Goal: Information Seeking & Learning: Learn about a topic

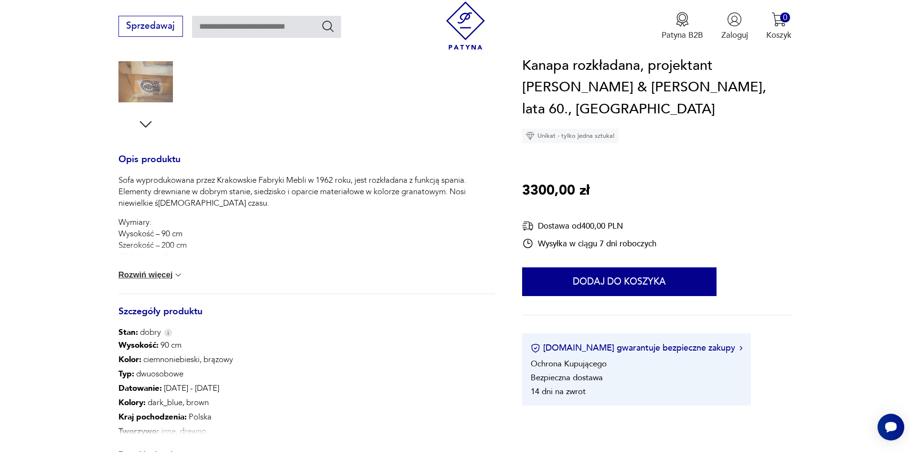
scroll to position [382, 0]
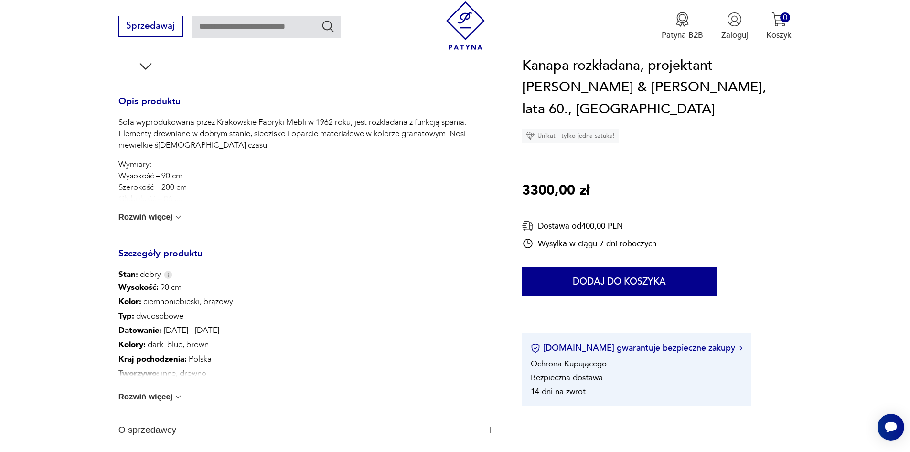
click at [151, 399] on button "Rozwiń więcej" at bounding box center [151, 397] width 65 height 10
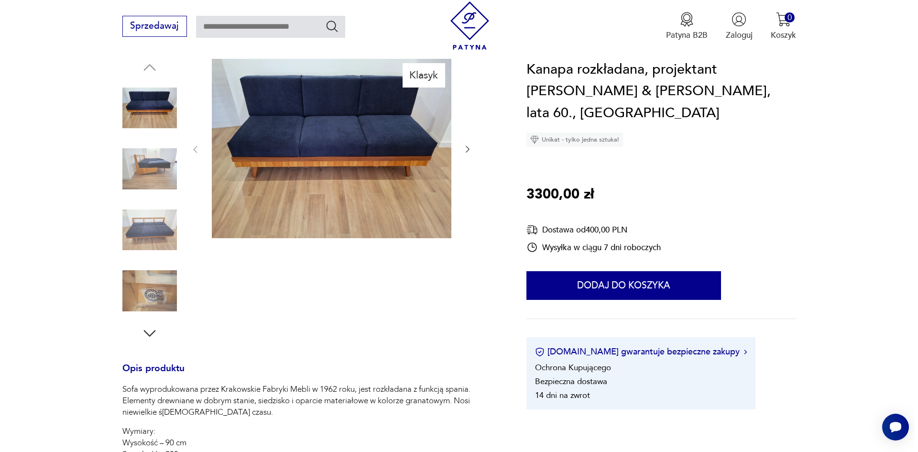
scroll to position [96, 0]
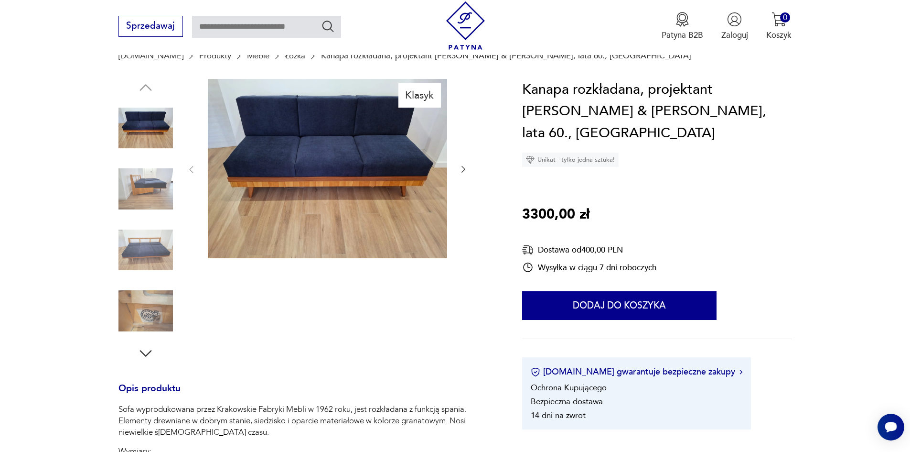
click at [326, 154] on img at bounding box center [327, 169] width 239 height 180
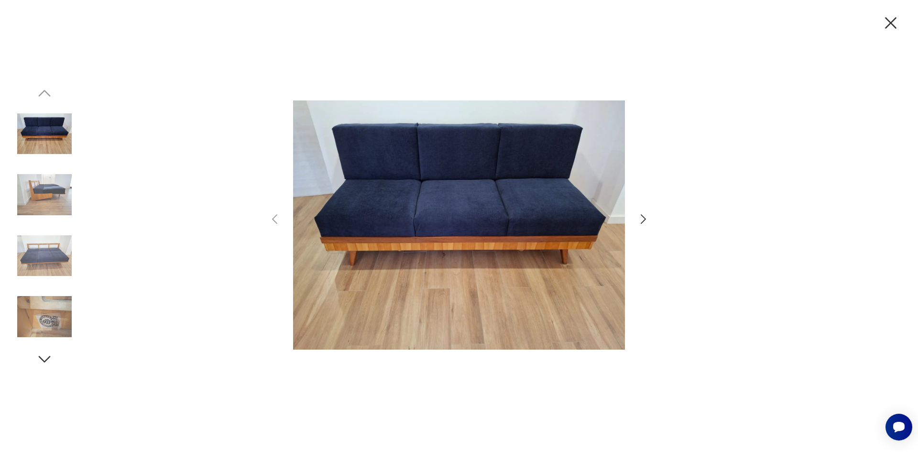
click at [32, 193] on img at bounding box center [44, 194] width 54 height 54
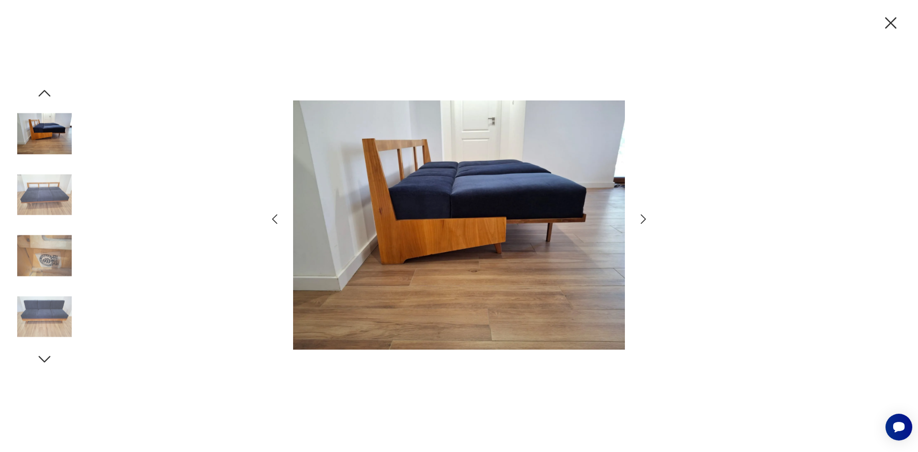
click at [51, 139] on img at bounding box center [44, 134] width 54 height 54
click at [45, 266] on img at bounding box center [44, 255] width 54 height 54
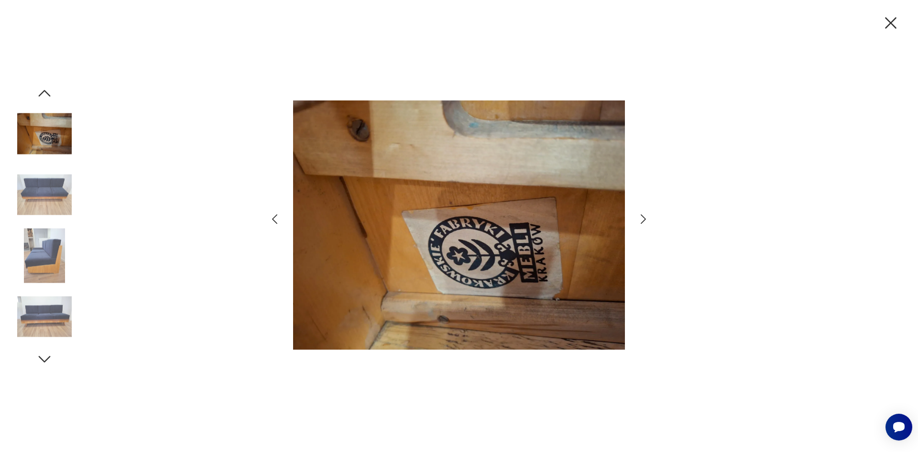
click at [45, 359] on icon "button" at bounding box center [44, 358] width 17 height 17
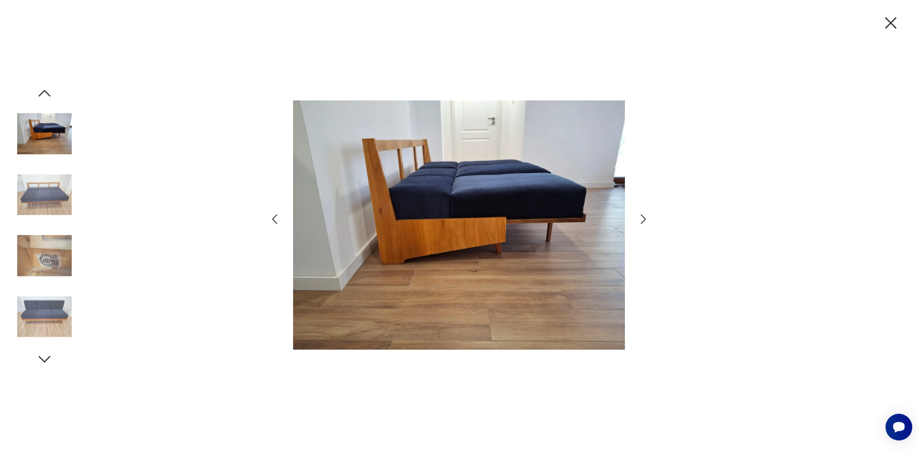
click at [46, 358] on icon "button" at bounding box center [44, 358] width 17 height 17
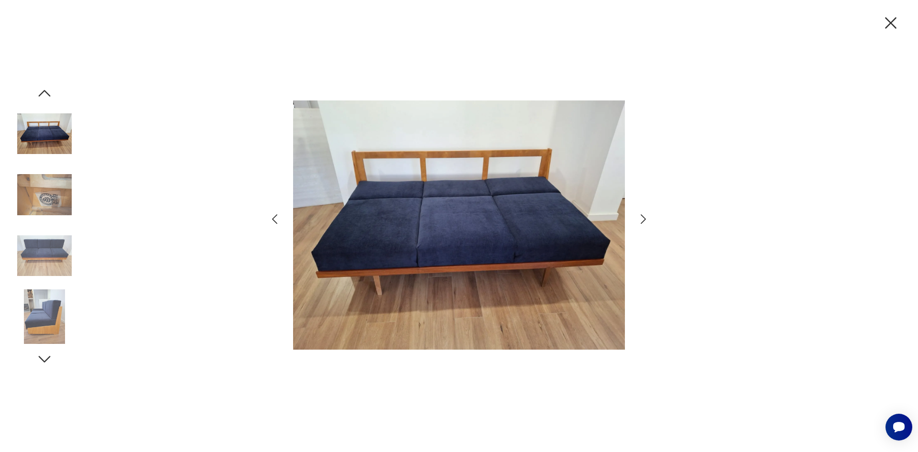
click at [45, 323] on img at bounding box center [44, 316] width 54 height 54
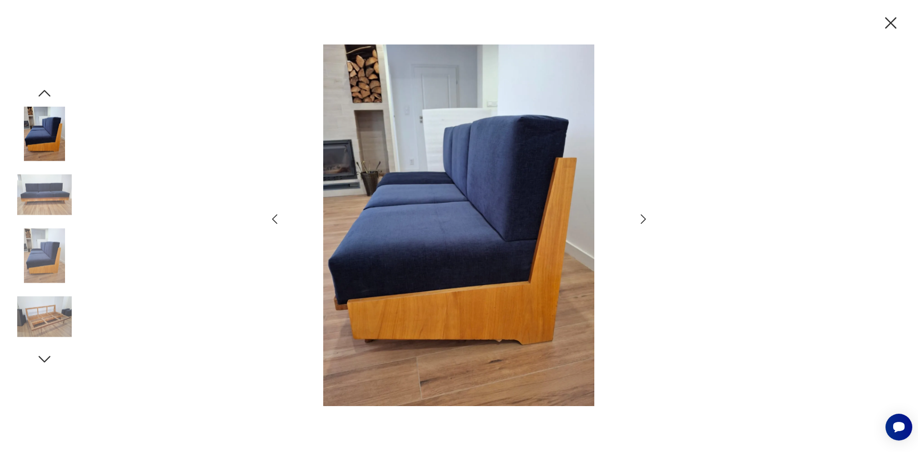
click at [38, 359] on icon "button" at bounding box center [44, 358] width 17 height 17
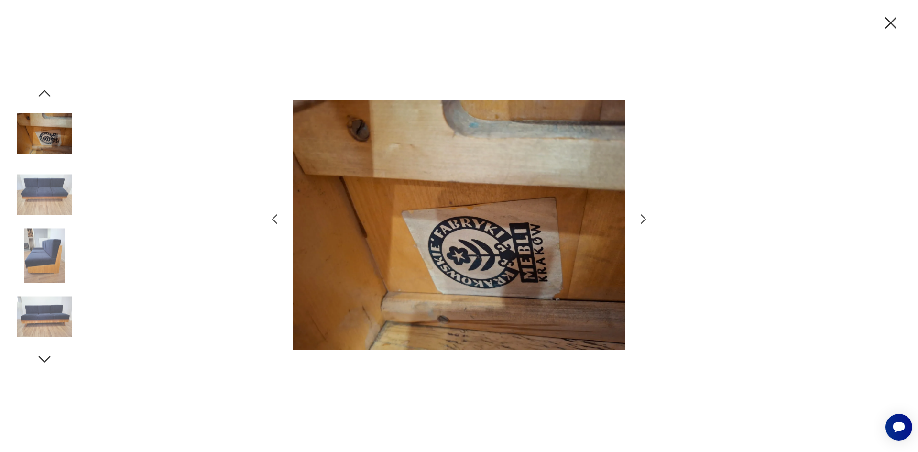
click at [43, 361] on icon "button" at bounding box center [44, 358] width 17 height 17
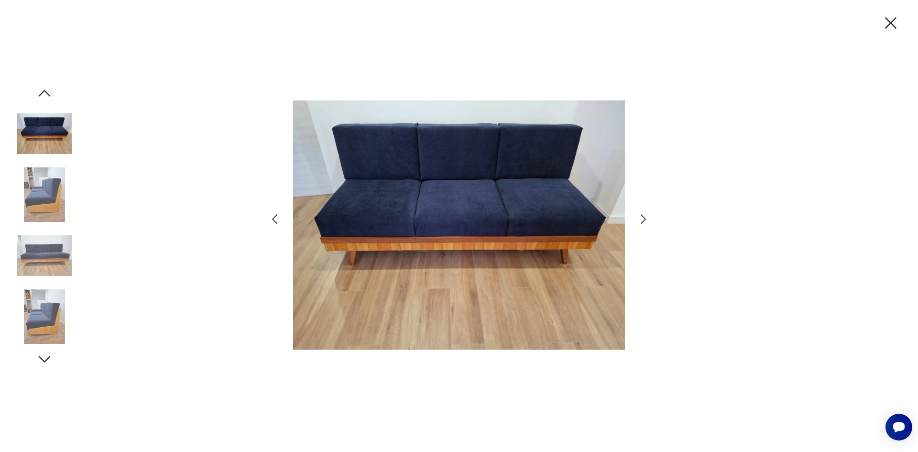
click at [43, 361] on icon "button" at bounding box center [44, 358] width 17 height 17
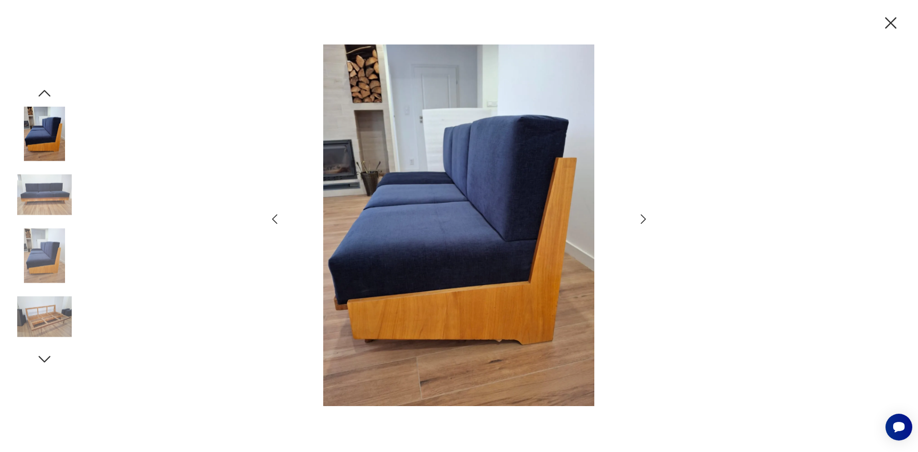
click at [44, 324] on img at bounding box center [44, 316] width 54 height 54
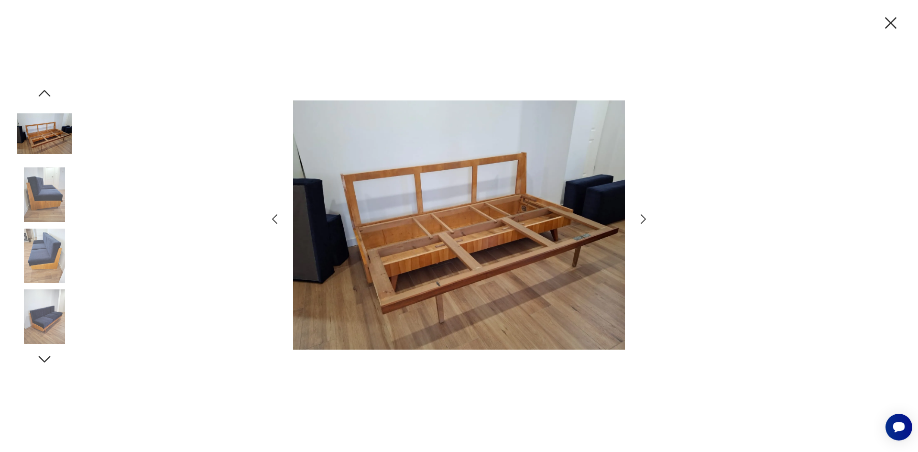
click at [38, 124] on img at bounding box center [44, 134] width 54 height 54
click at [52, 205] on img at bounding box center [44, 194] width 54 height 54
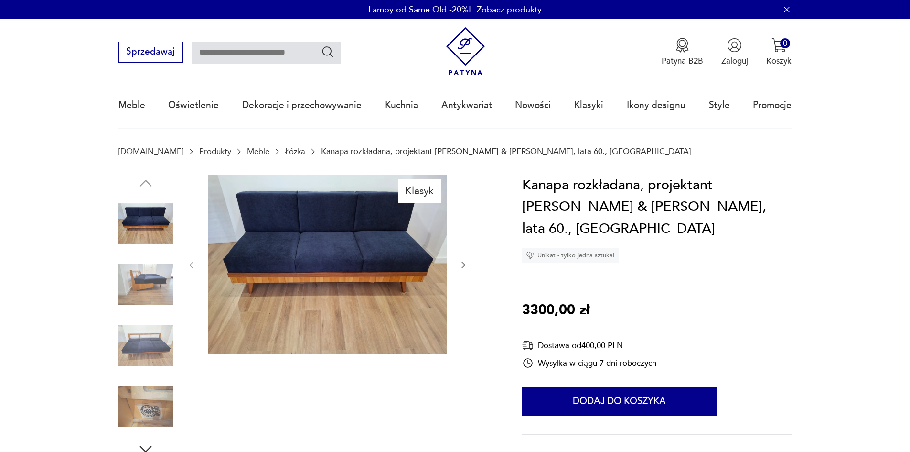
click at [256, 52] on input "text" at bounding box center [266, 53] width 149 height 22
type input "******"
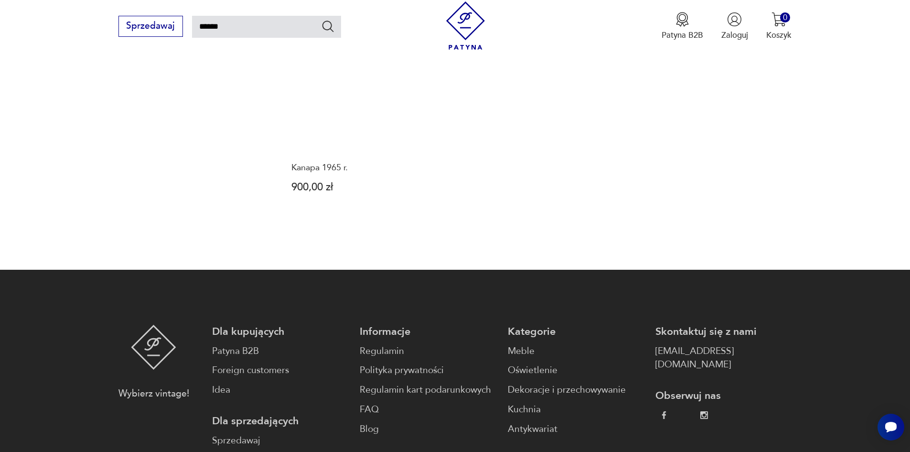
scroll to position [908, 0]
